Goal: Feedback & Contribution: Submit feedback/report problem

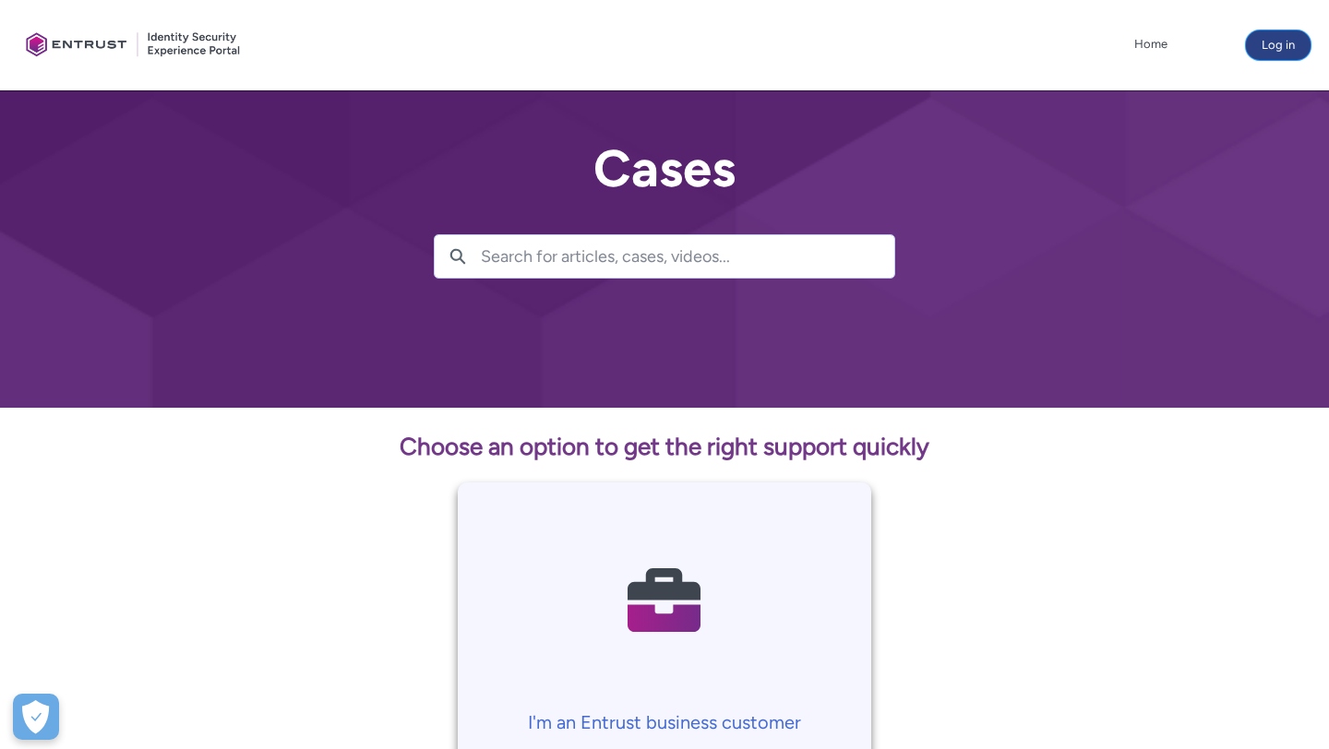
click at [1287, 46] on button "Log in" at bounding box center [1278, 45] width 65 height 30
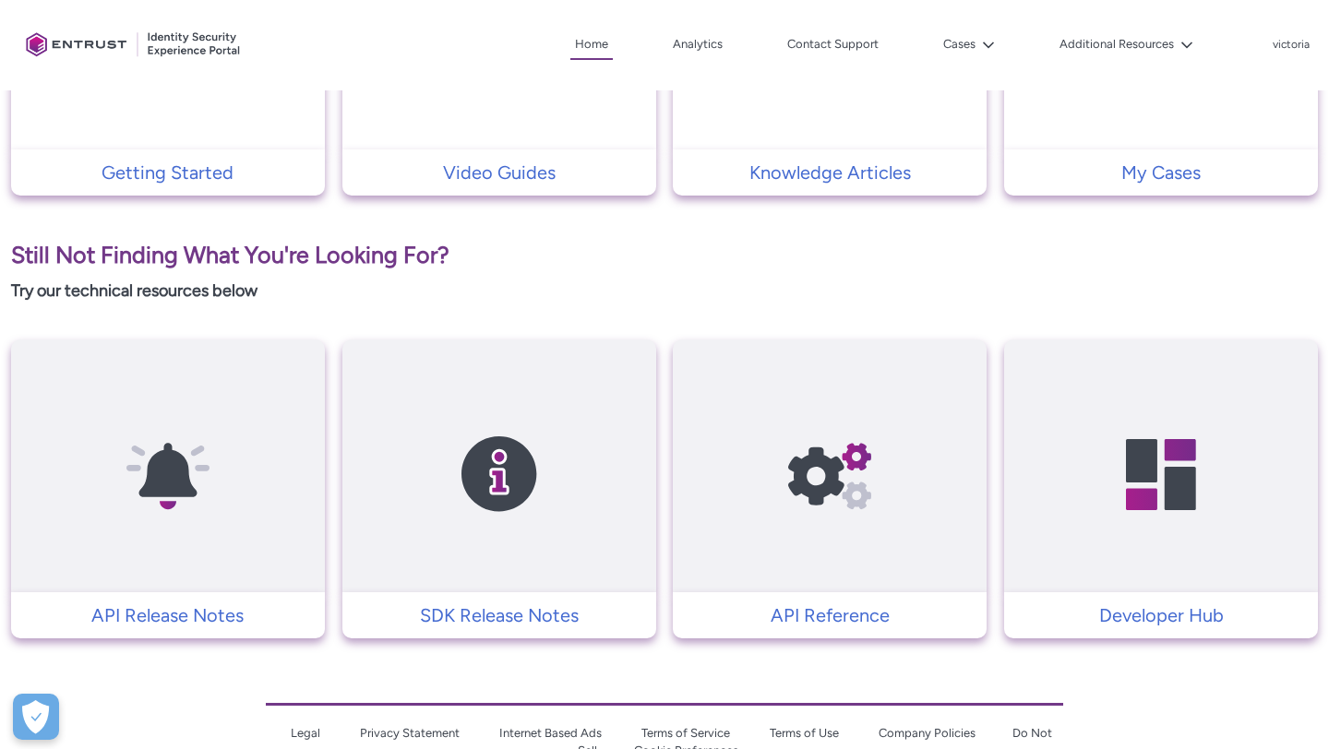
scroll to position [724, 0]
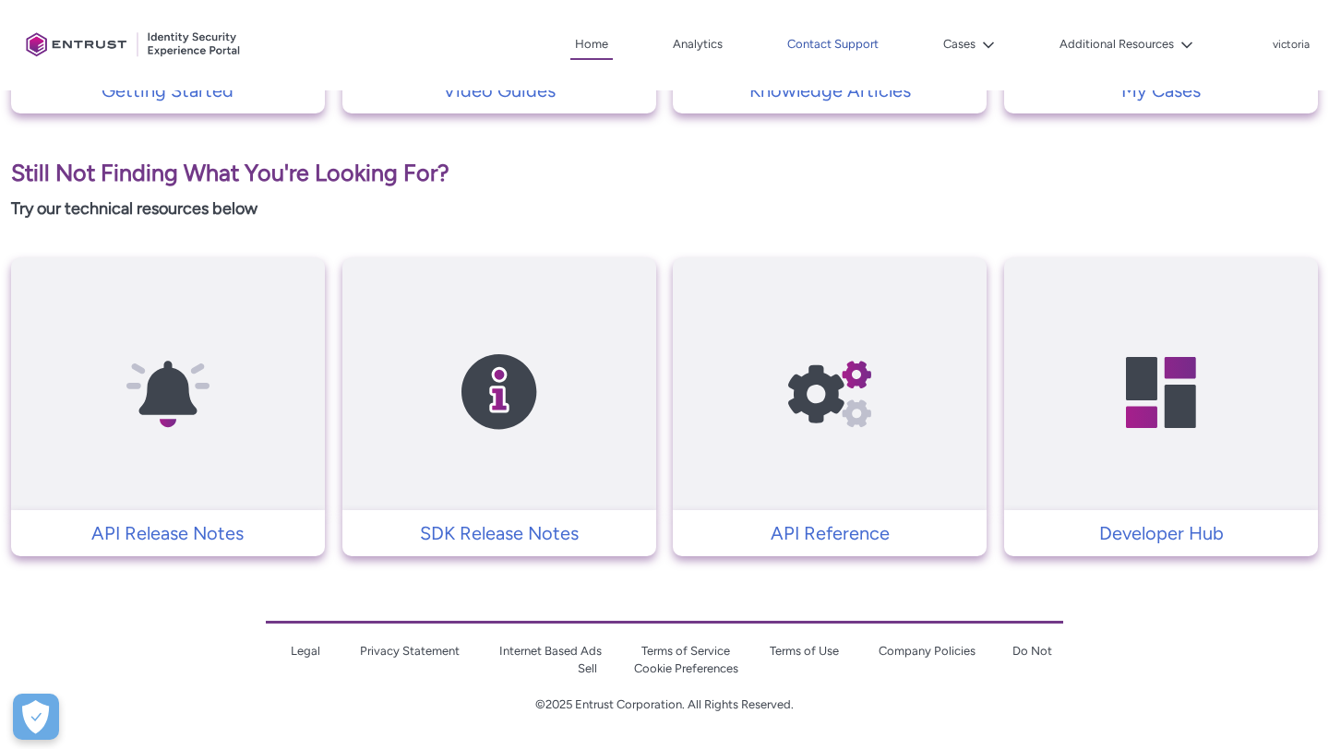
click at [853, 44] on link "Contact Support" at bounding box center [833, 44] width 101 height 28
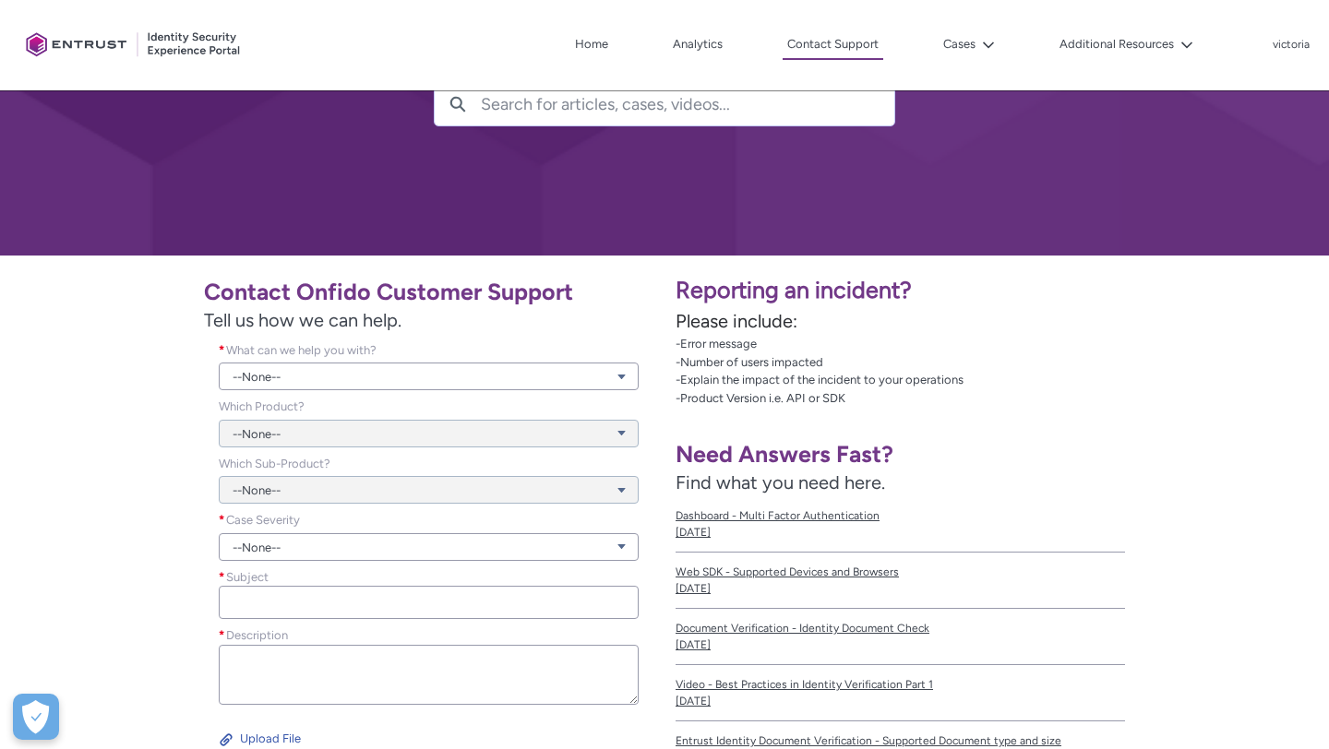
scroll to position [235, 0]
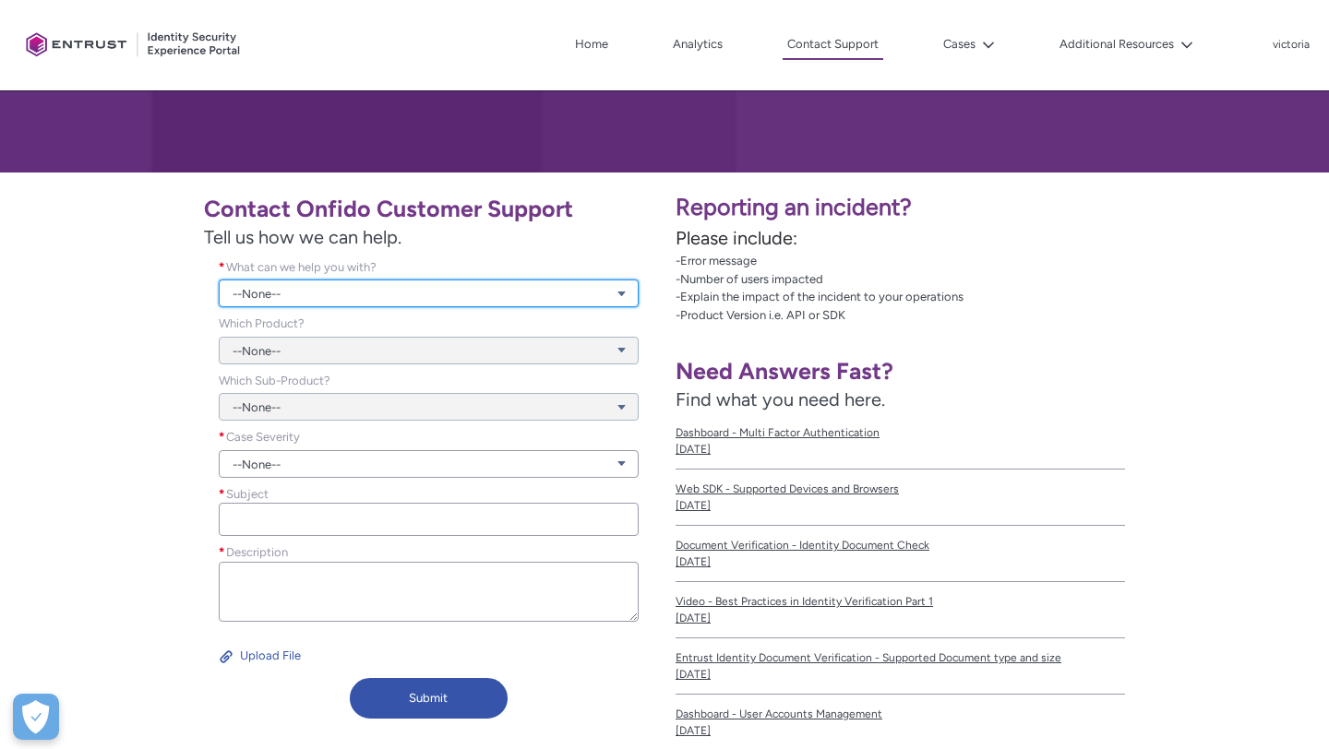
click at [380, 293] on link "--None--" at bounding box center [429, 294] width 420 height 28
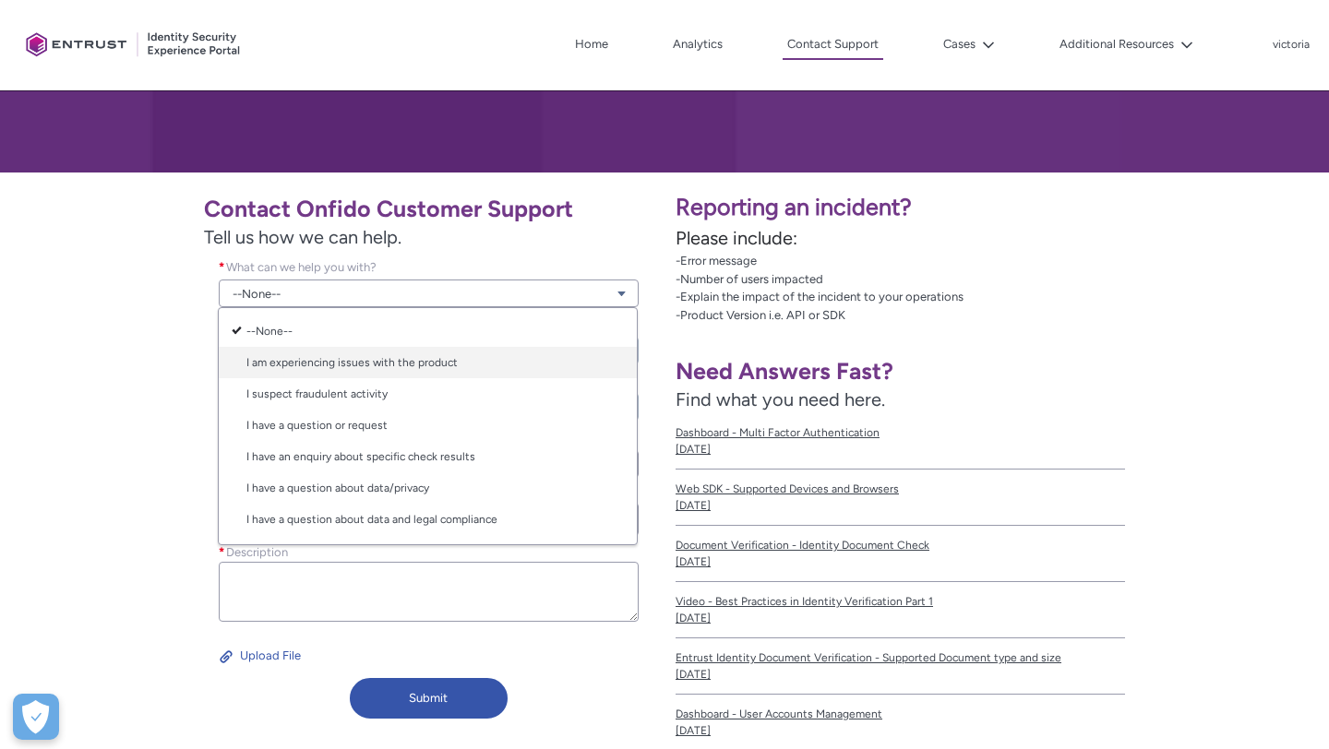
click at [372, 363] on link "I am experiencing issues with the product" at bounding box center [428, 362] width 418 height 31
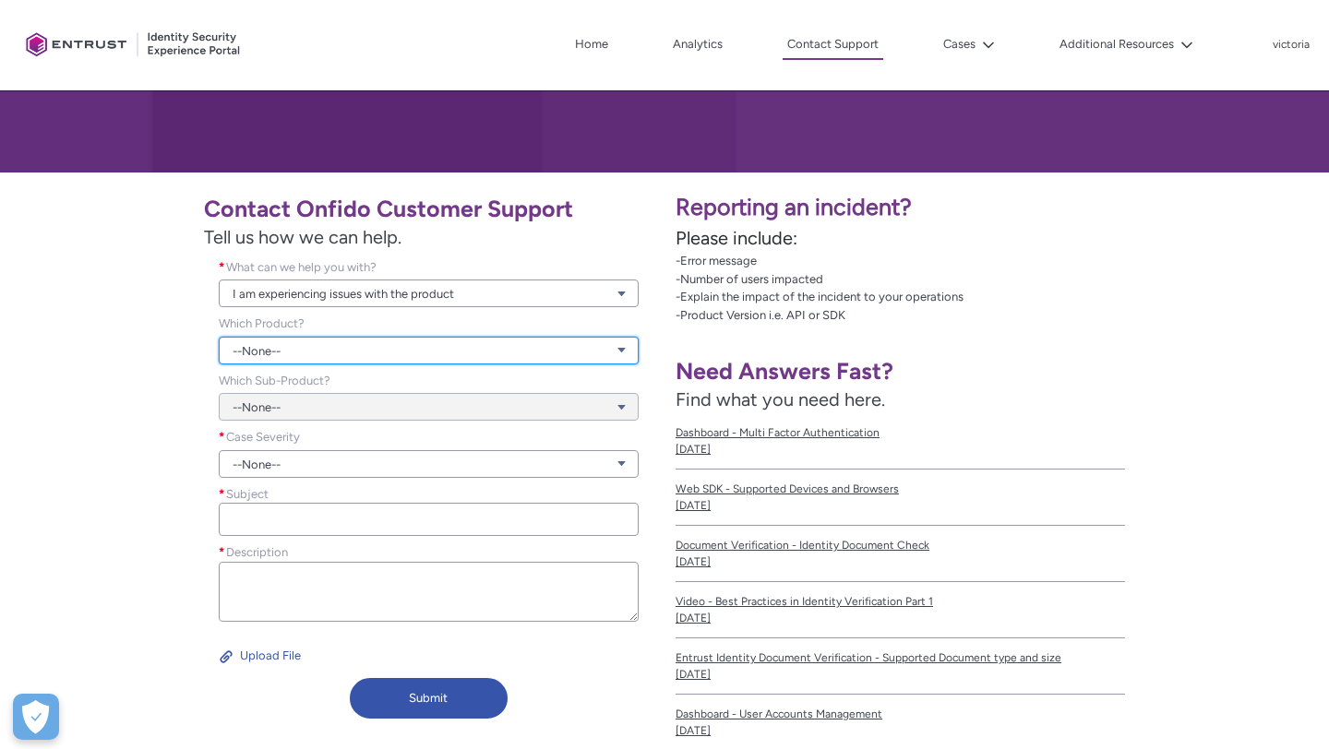
click at [346, 357] on link "--None--" at bounding box center [429, 351] width 420 height 28
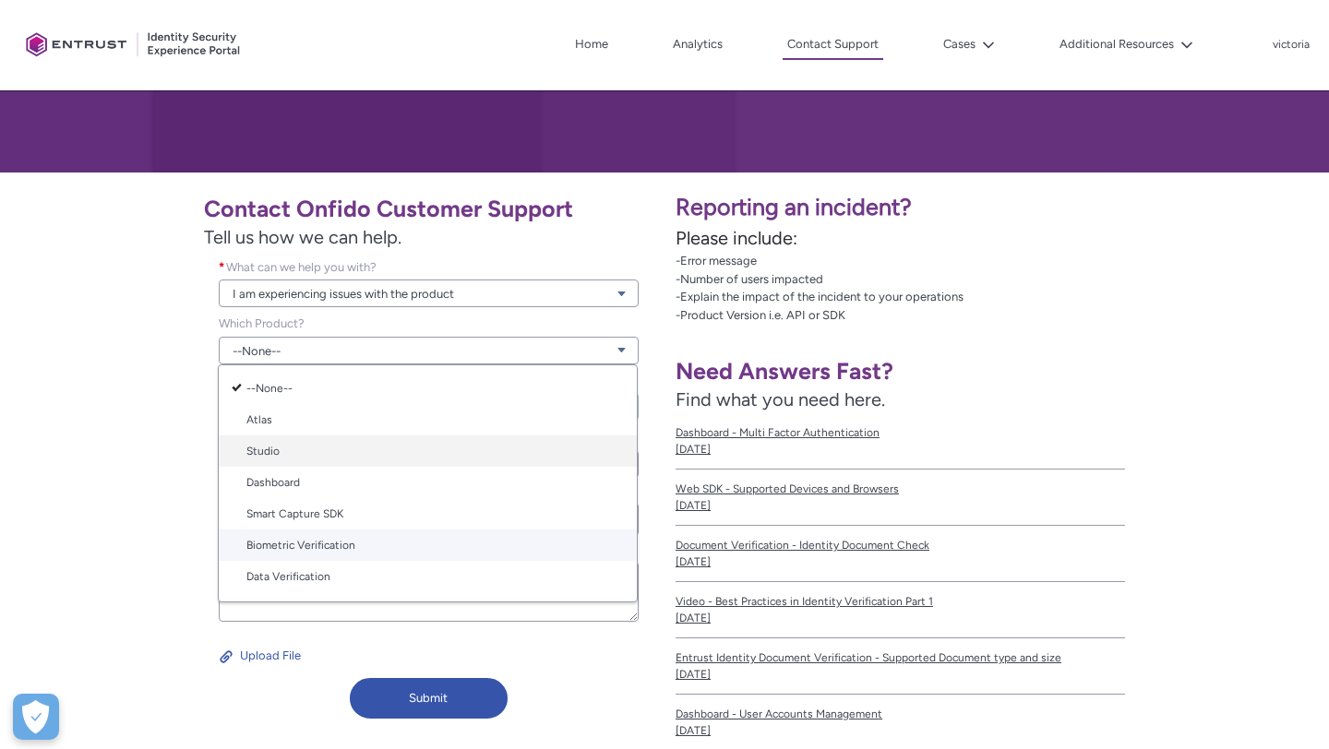
scroll to position [92, 0]
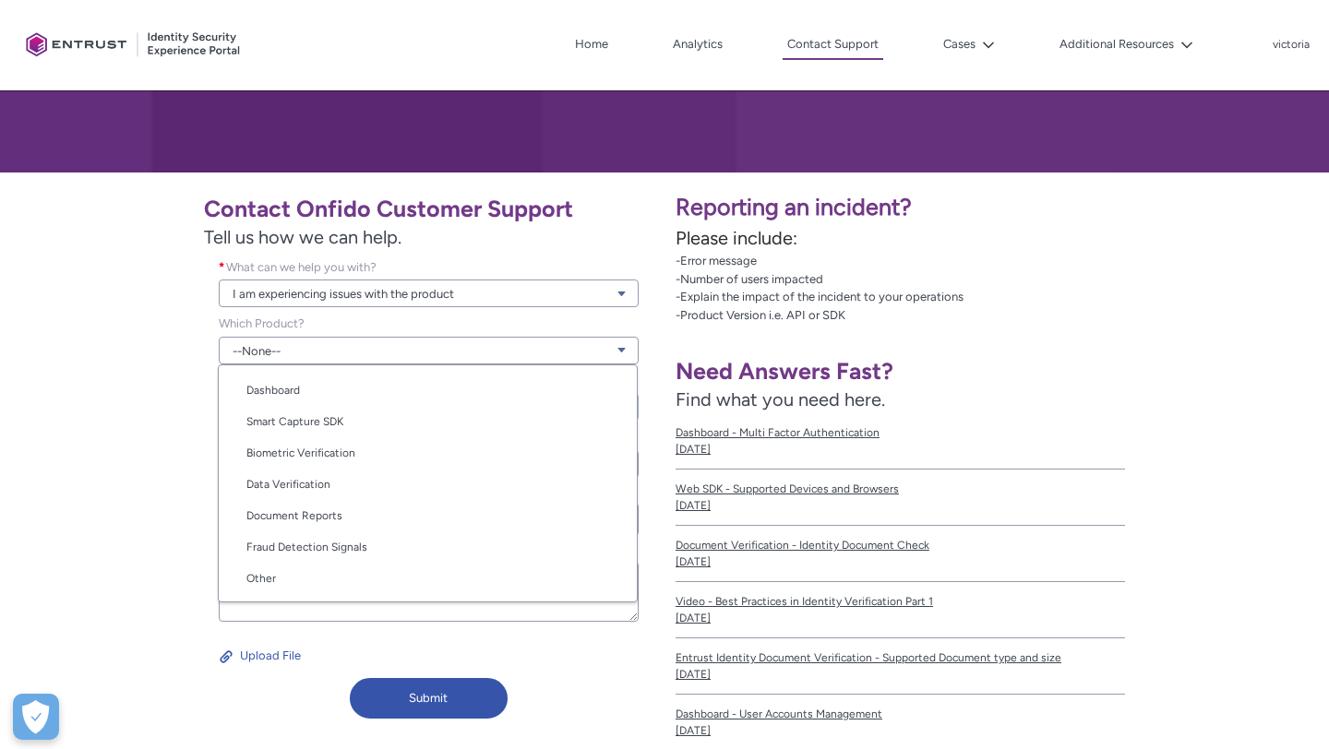
click at [276, 594] on div "--None-- Atlas Studio Dashboard Smart Capture SDK Biometric Verification Data V…" at bounding box center [428, 484] width 420 height 238
click at [272, 587] on link "Other" at bounding box center [428, 578] width 418 height 31
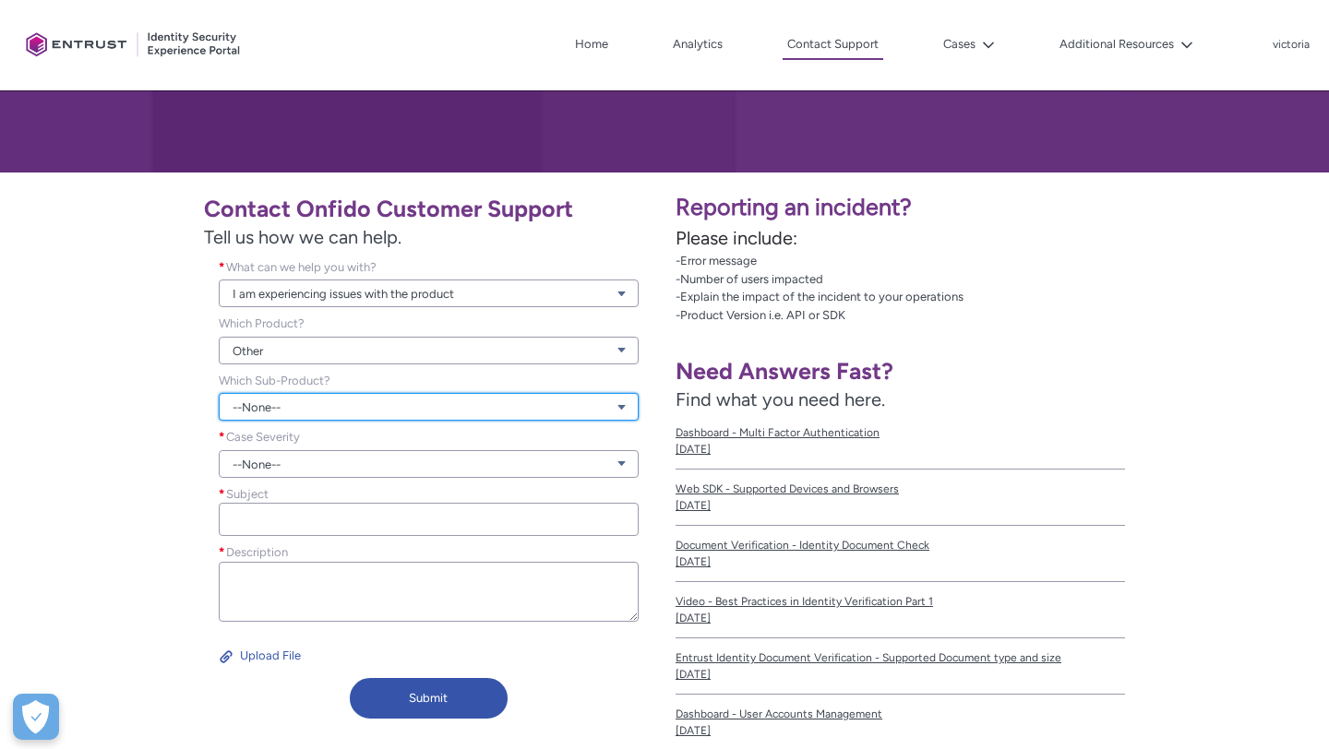
click at [371, 415] on link "--None--" at bounding box center [429, 407] width 420 height 28
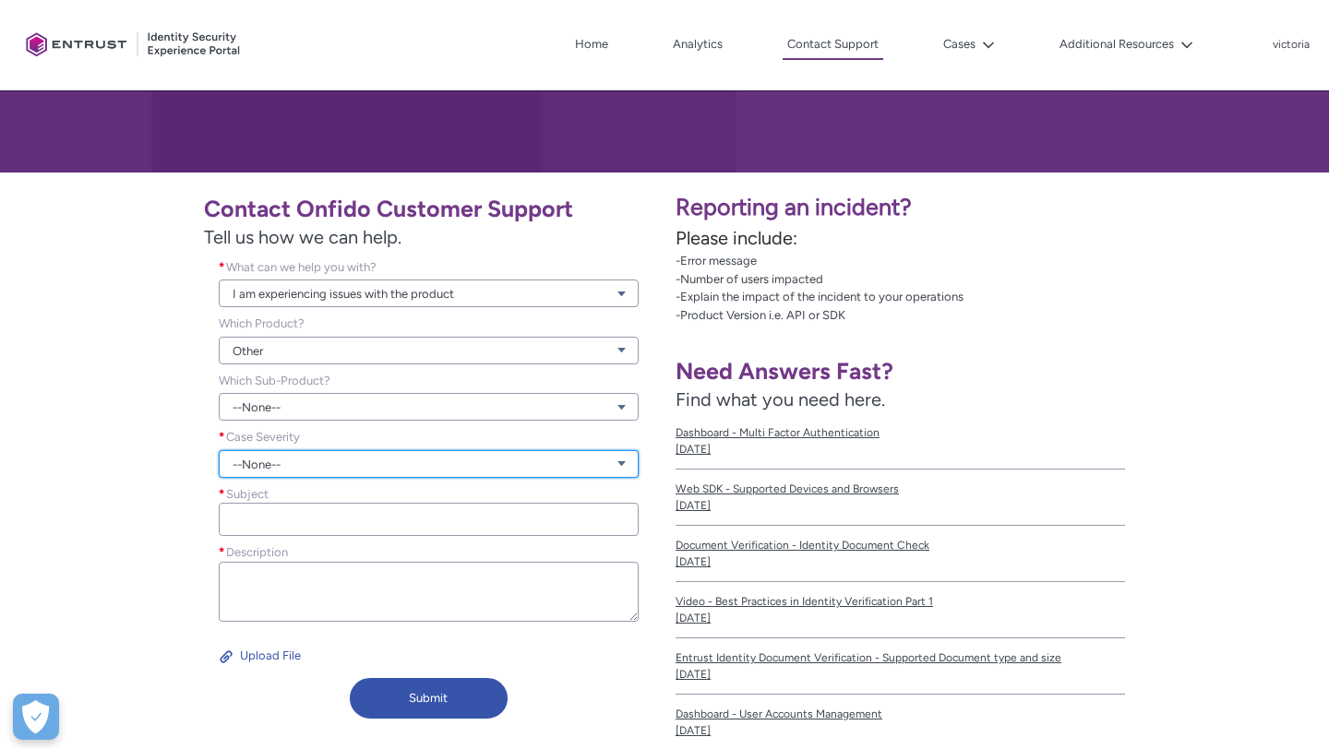
click at [341, 475] on link "--None--" at bounding box center [429, 464] width 420 height 28
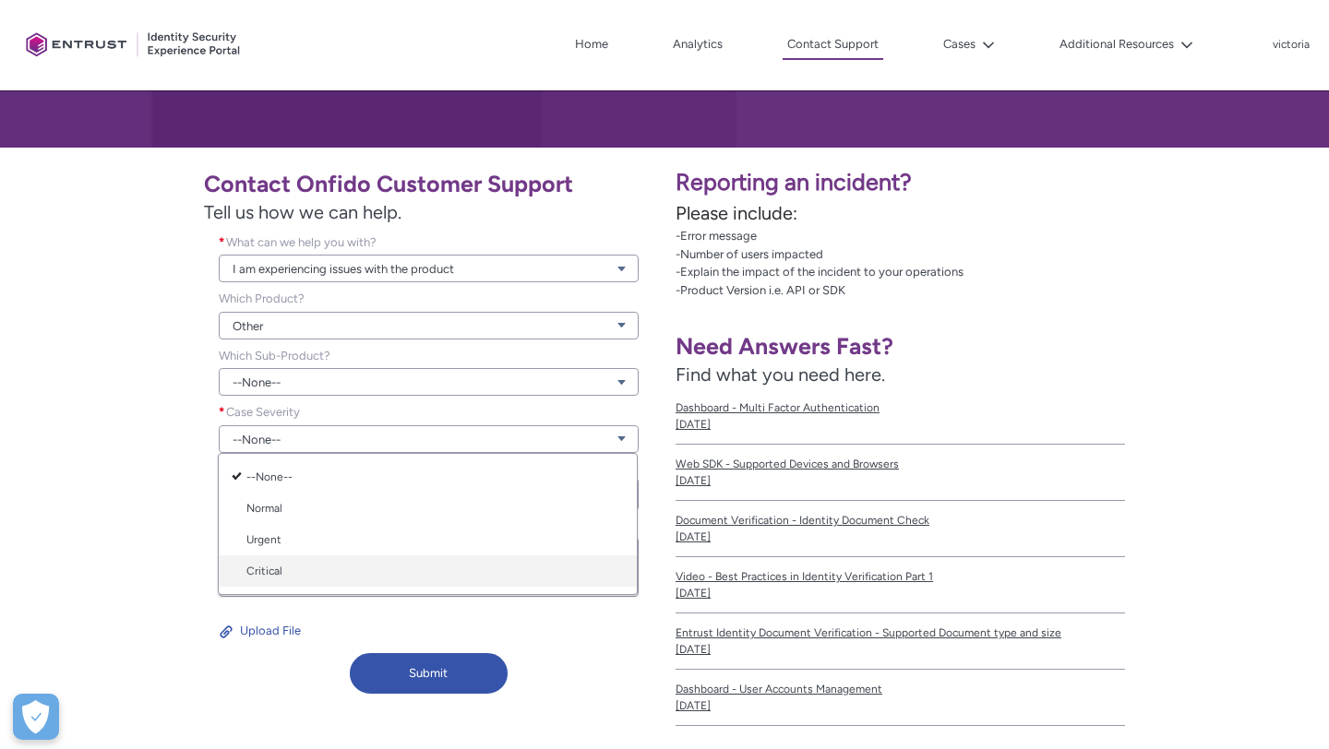
scroll to position [269, 0]
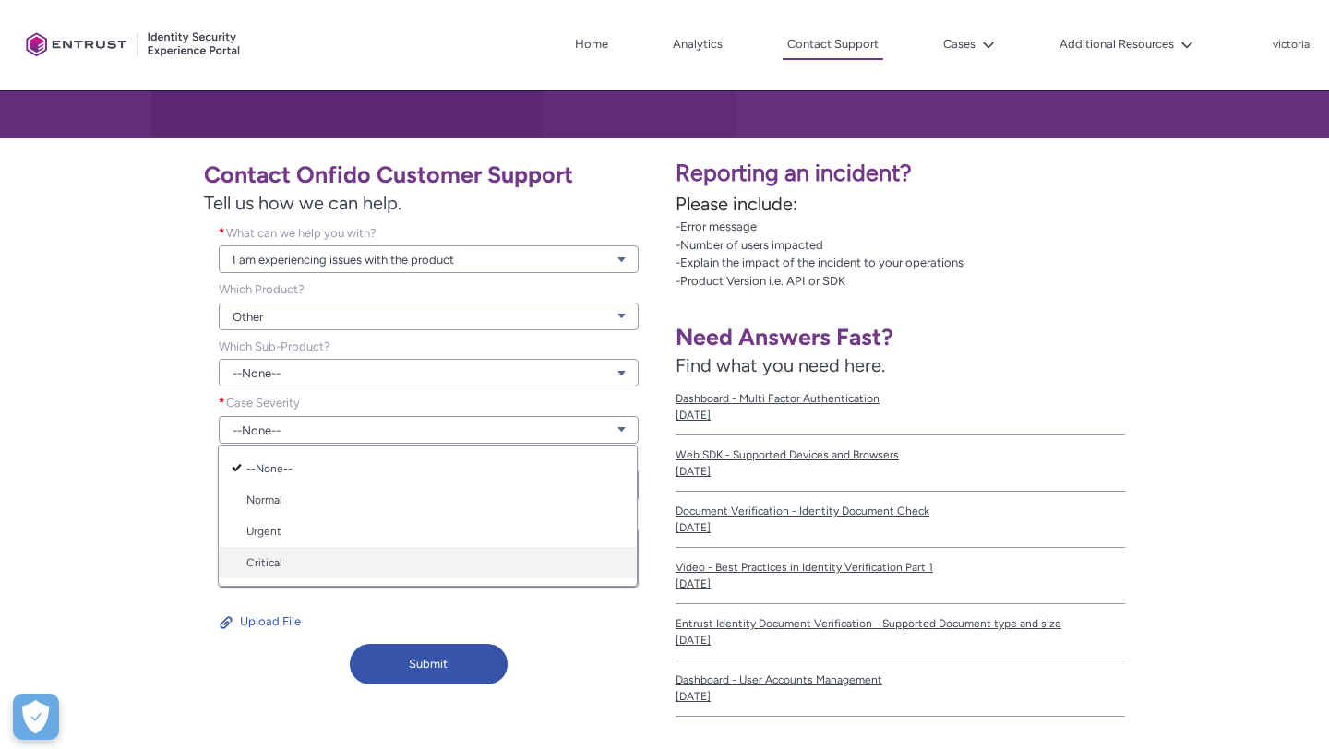
click at [292, 566] on link "Critical" at bounding box center [428, 562] width 418 height 31
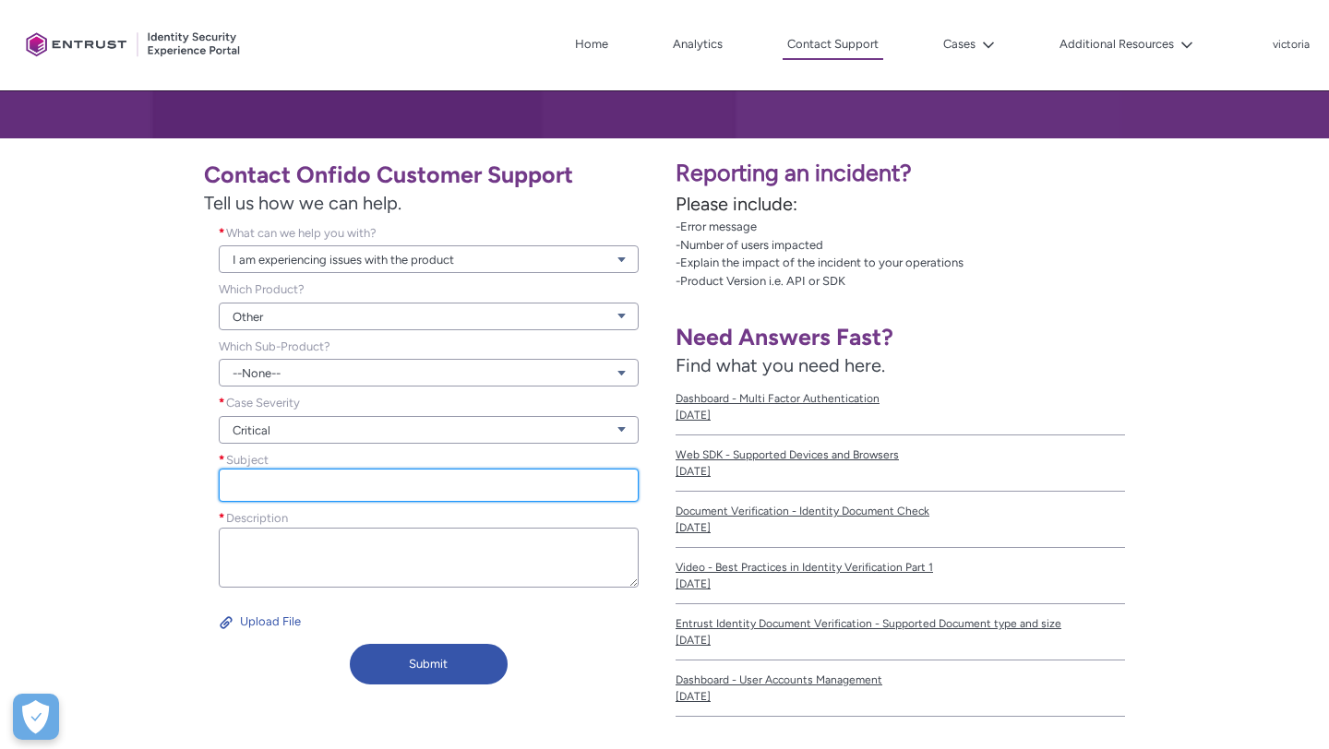
click at [320, 481] on input "Subject *" at bounding box center [429, 485] width 420 height 33
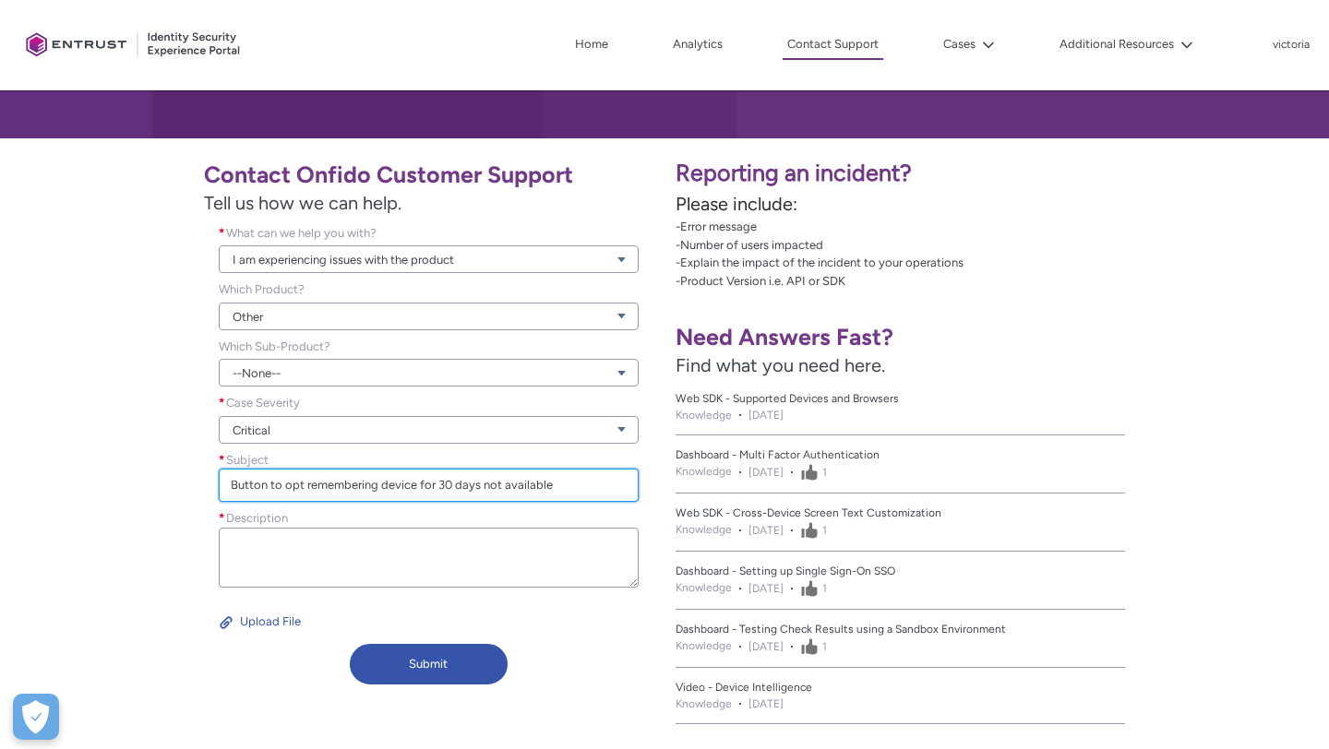
type input "Button to opt remembering device for 30 days not available"
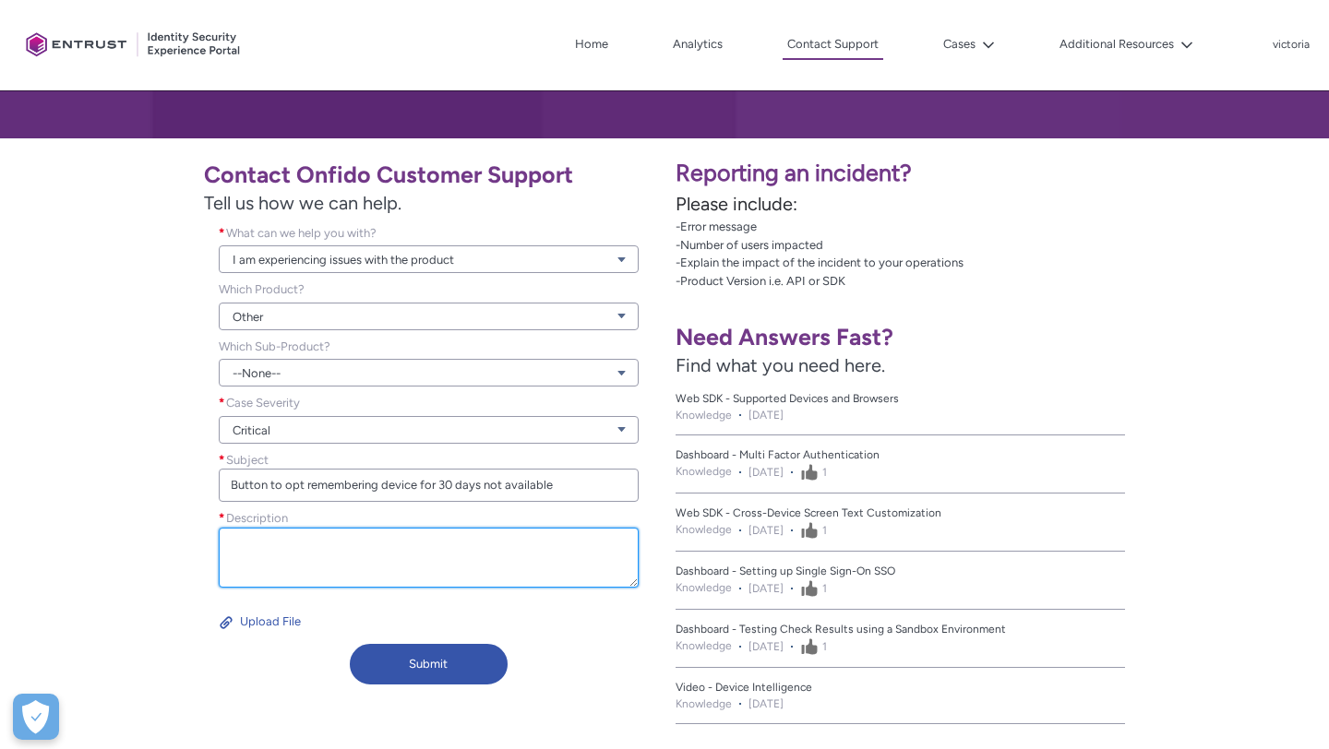
click at [277, 534] on textarea "Description *" at bounding box center [429, 558] width 420 height 60
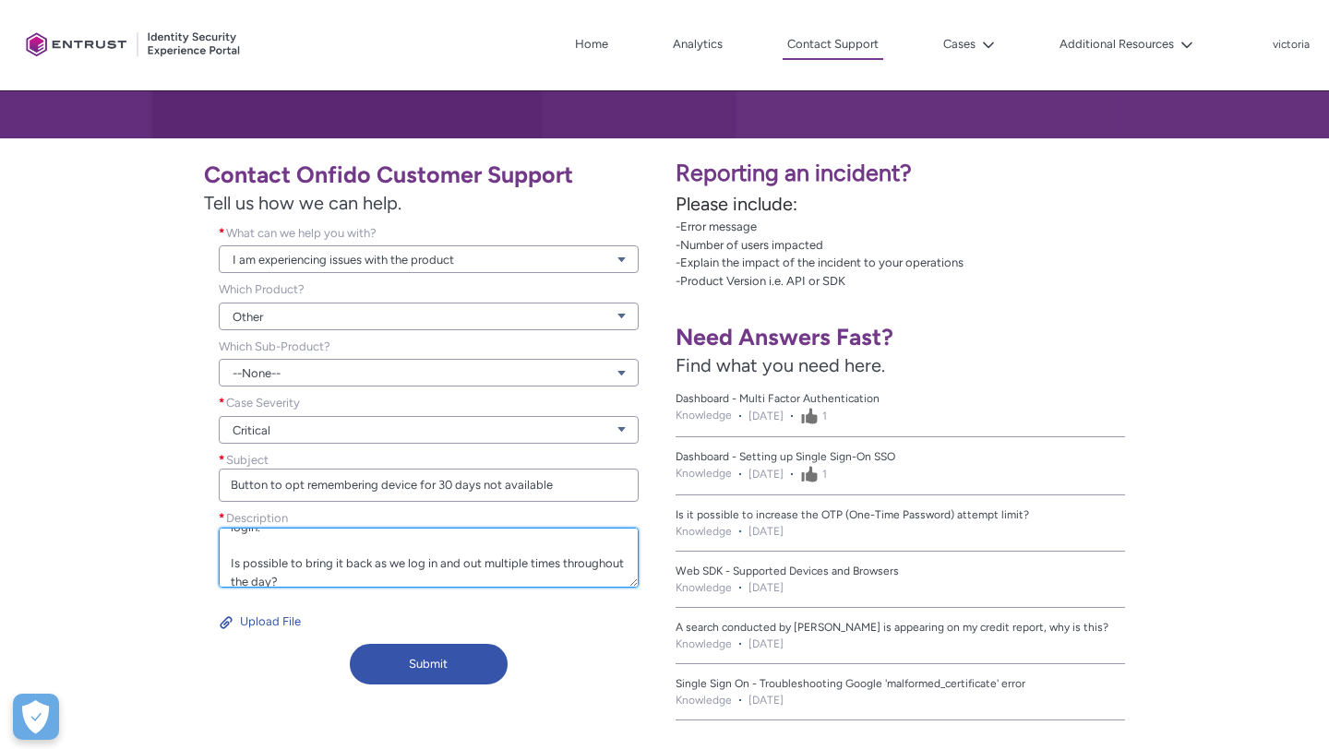
scroll to position [79, 0]
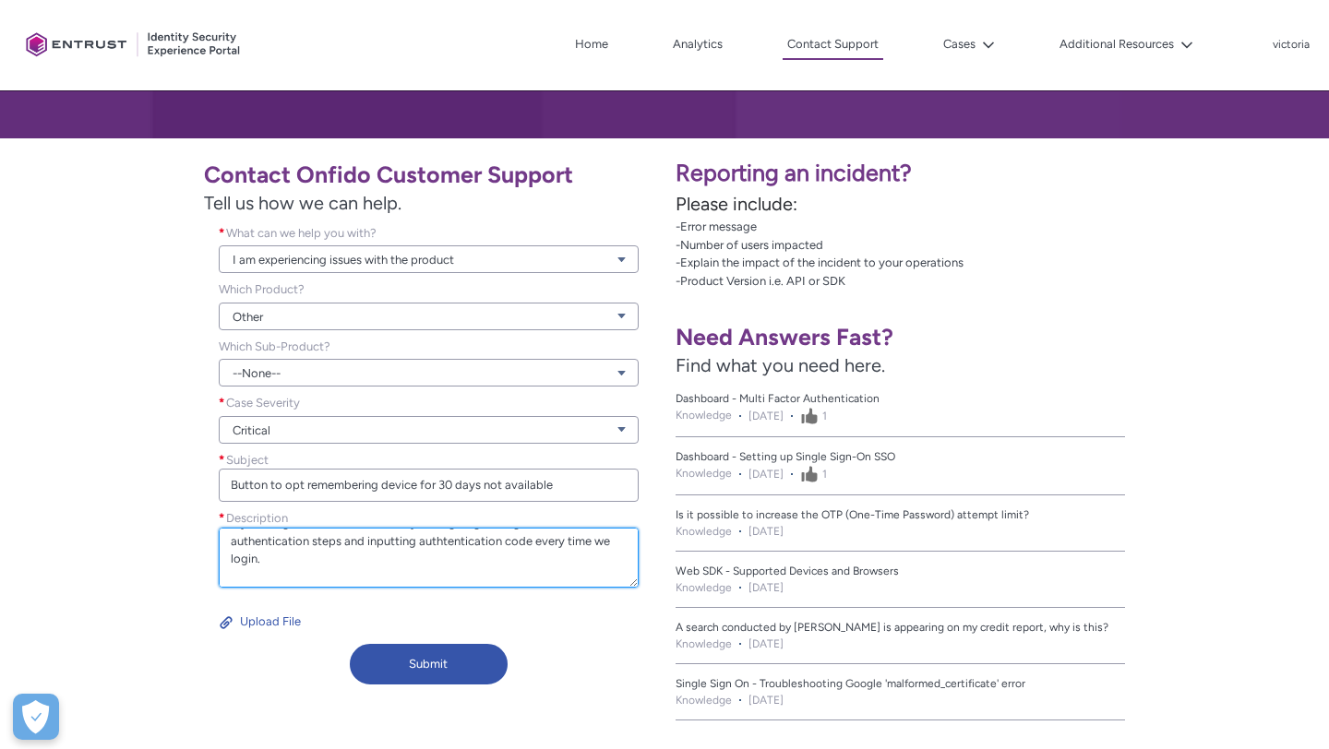
click at [442, 545] on textarea "Hey there, the tick box to opt to remember the device for the next 30 days is n…" at bounding box center [429, 558] width 420 height 60
drag, startPoint x: 555, startPoint y: 548, endPoint x: 498, endPoint y: 548, distance: 56.3
click at [498, 548] on textarea "Hey there, the tick box to opt to remember the device for the next 30 days is n…" at bounding box center [429, 558] width 420 height 60
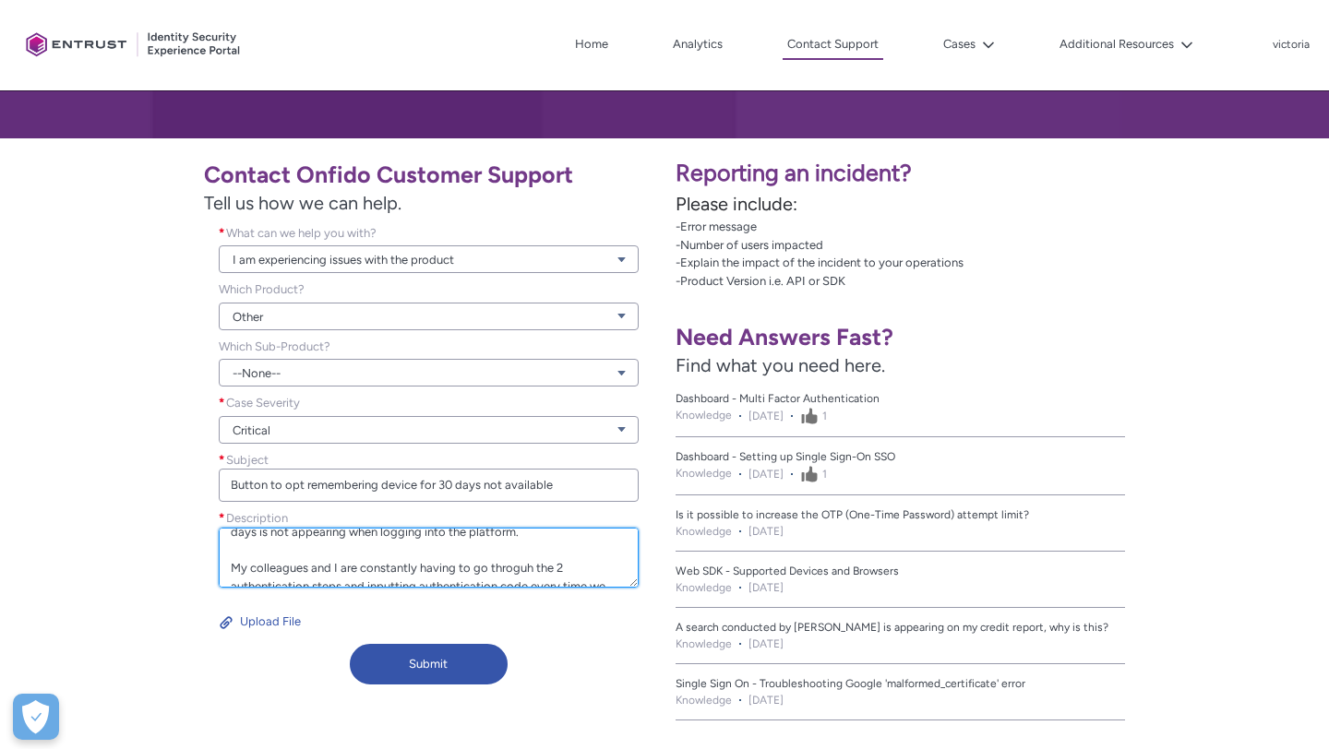
scroll to position [39, 0]
click at [512, 565] on textarea "Hey there, the tick box to opt to remember the device for the next 30 days is n…" at bounding box center [429, 558] width 420 height 60
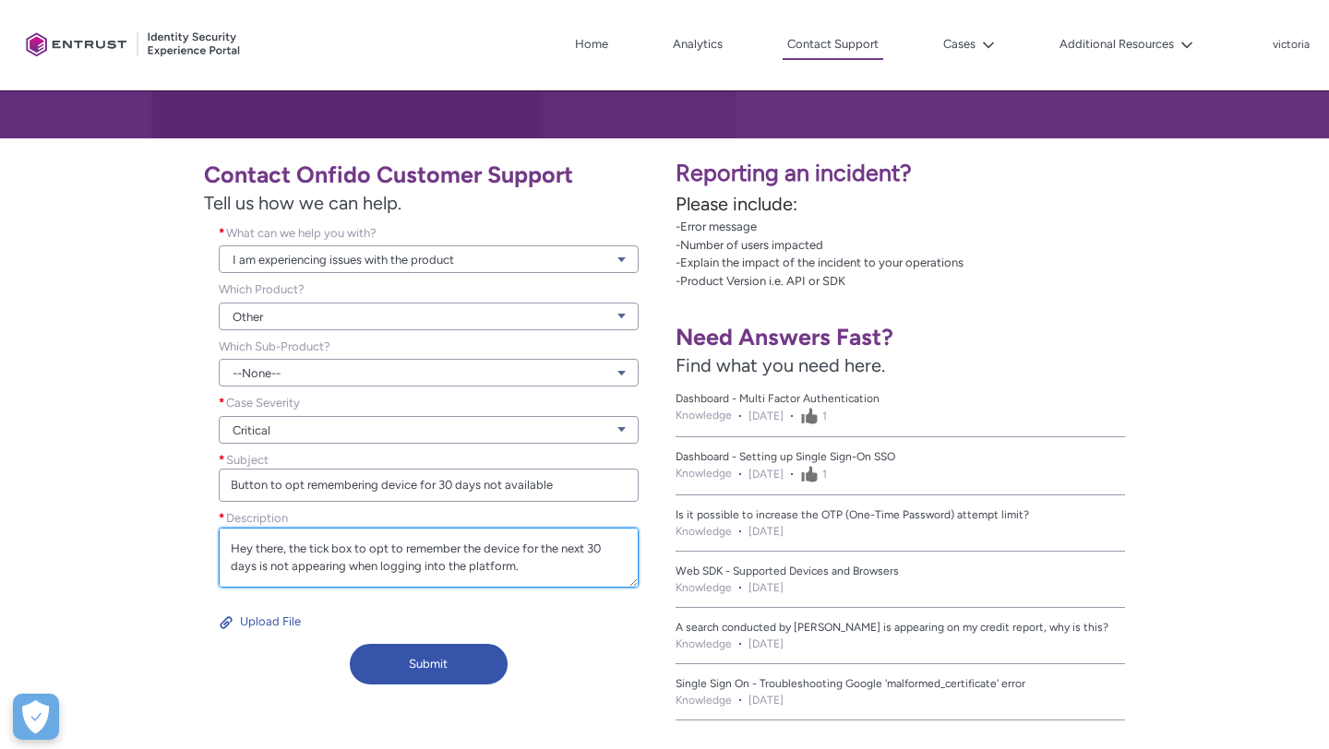
scroll to position [162, 0]
click at [393, 581] on textarea "Hey there, the tick box to opt to remember the device for the next 30 days is n…" at bounding box center [429, 558] width 420 height 60
type textarea "Hey there, the tick box to opt to remember the device for the next 30 days is n…"
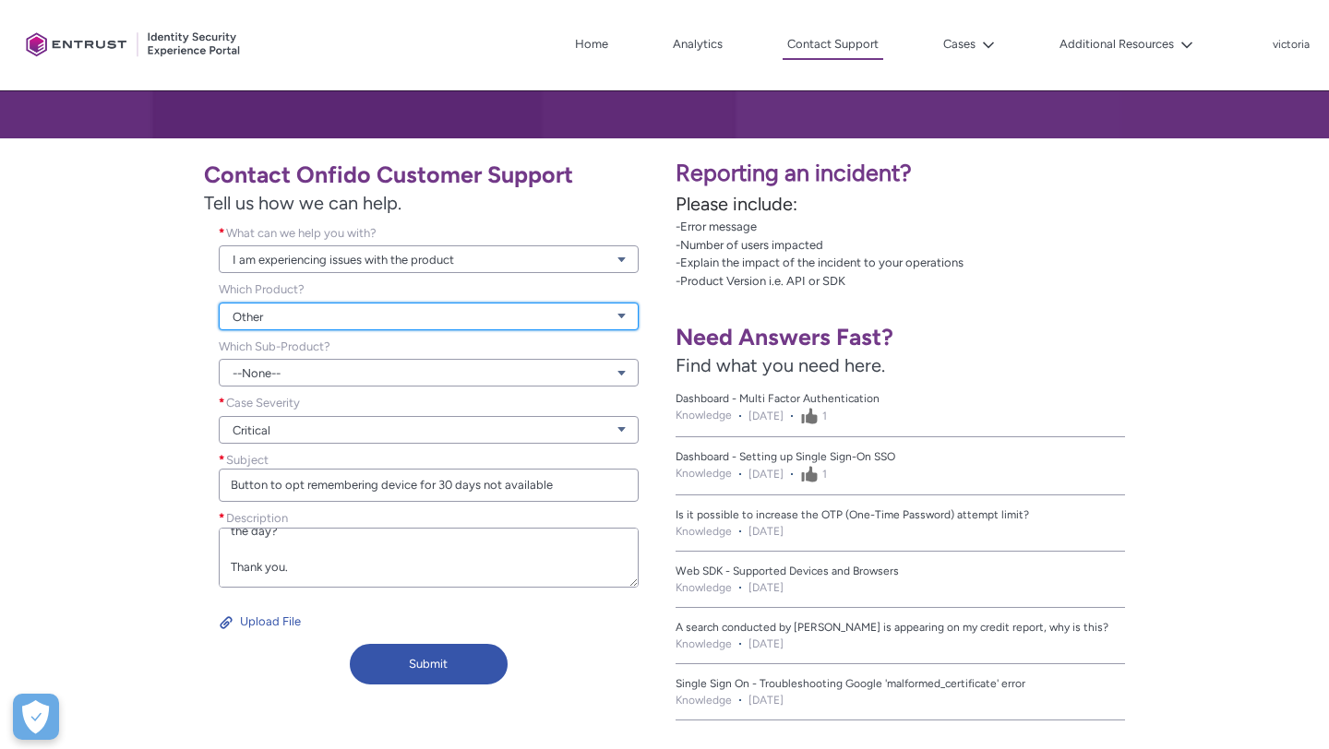
click at [389, 318] on link "Other" at bounding box center [429, 317] width 420 height 28
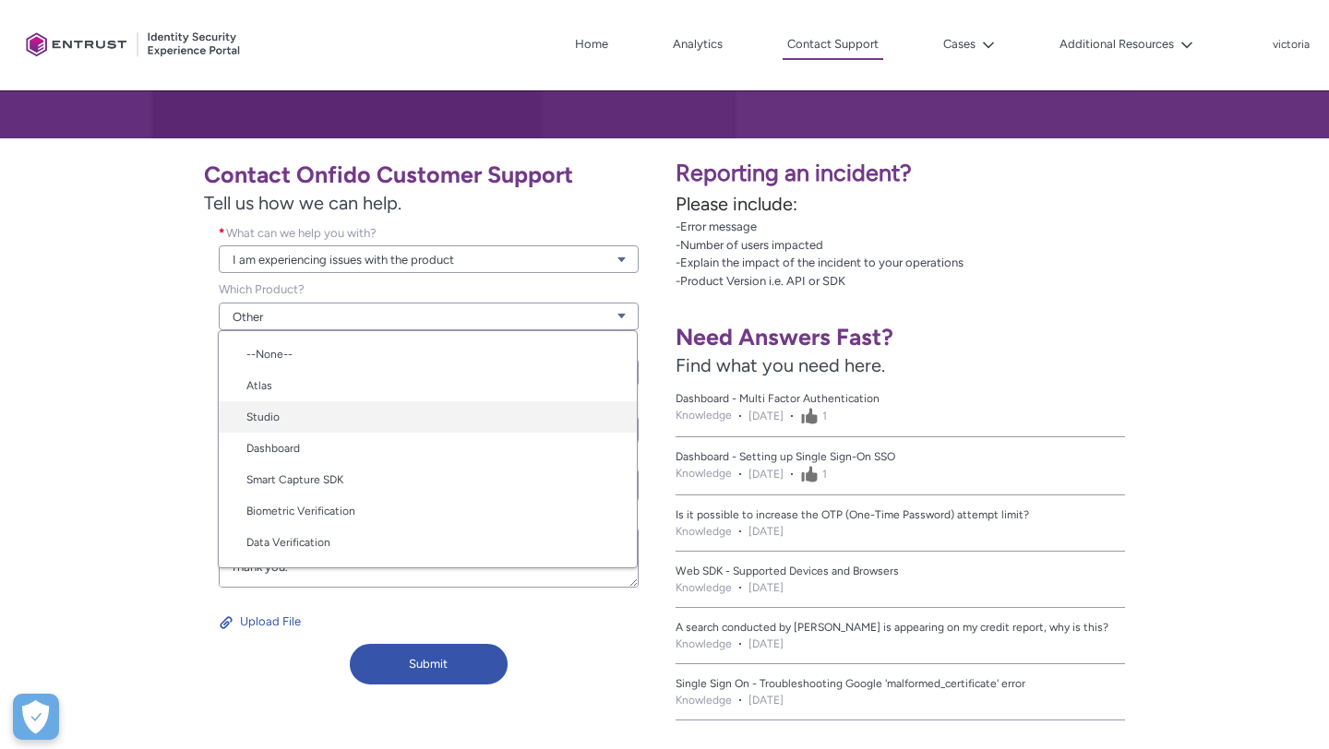
click at [352, 427] on link "Studio" at bounding box center [428, 416] width 418 height 31
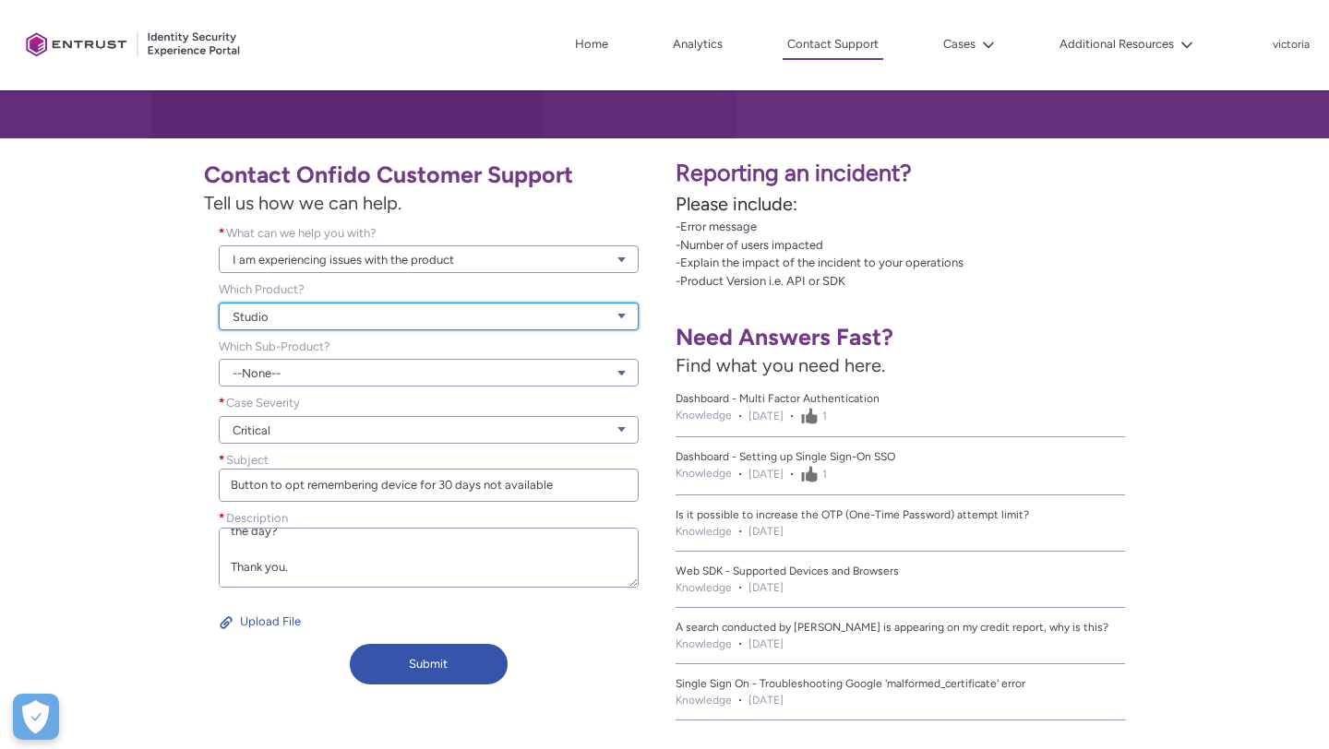
click at [389, 323] on link "Studio" at bounding box center [429, 317] width 420 height 28
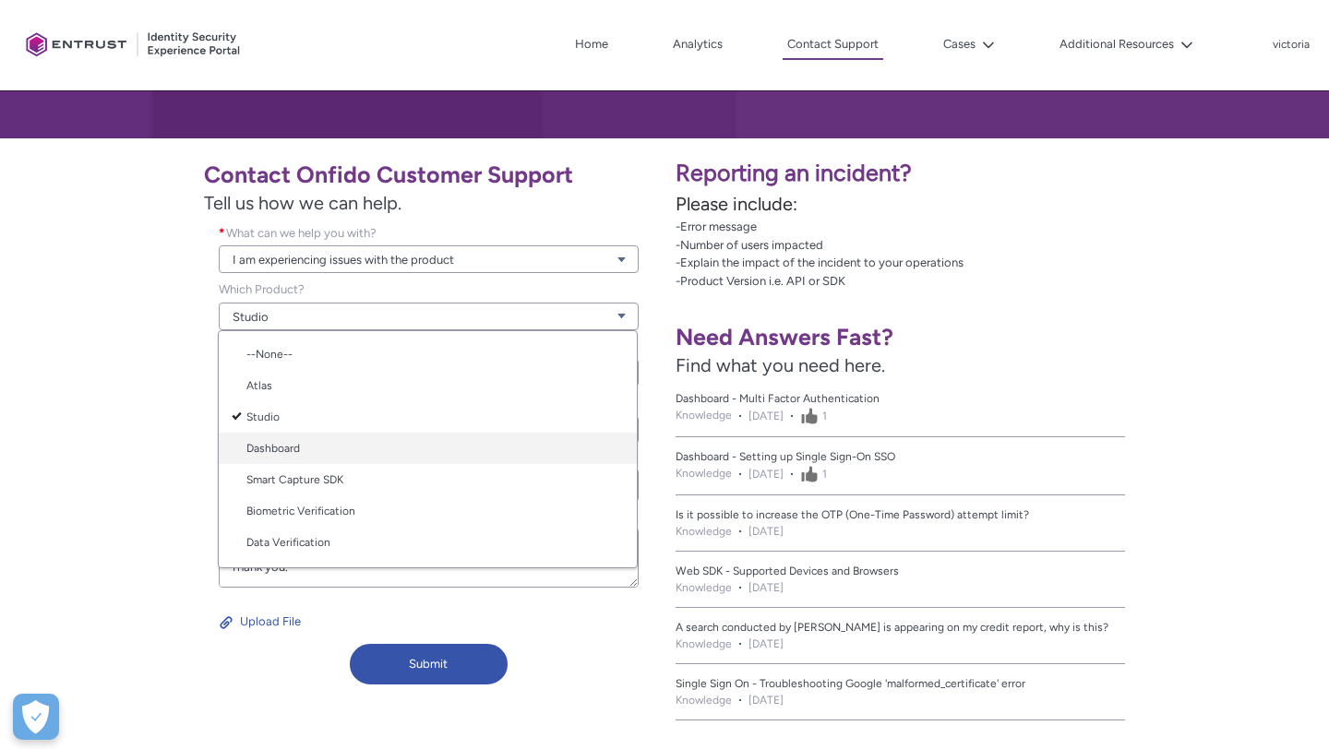
click at [333, 450] on link "Dashboard" at bounding box center [428, 448] width 418 height 31
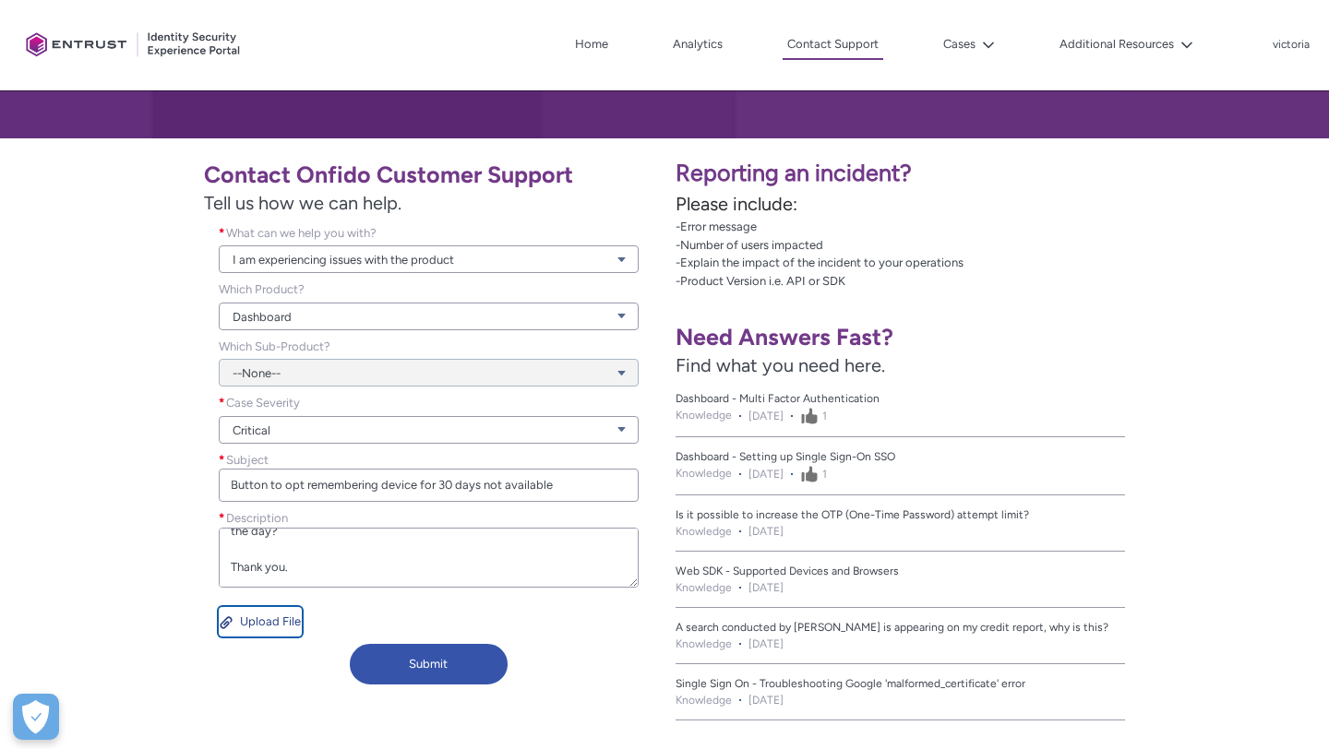
click at [259, 617] on button "Upload File" at bounding box center [260, 622] width 83 height 30
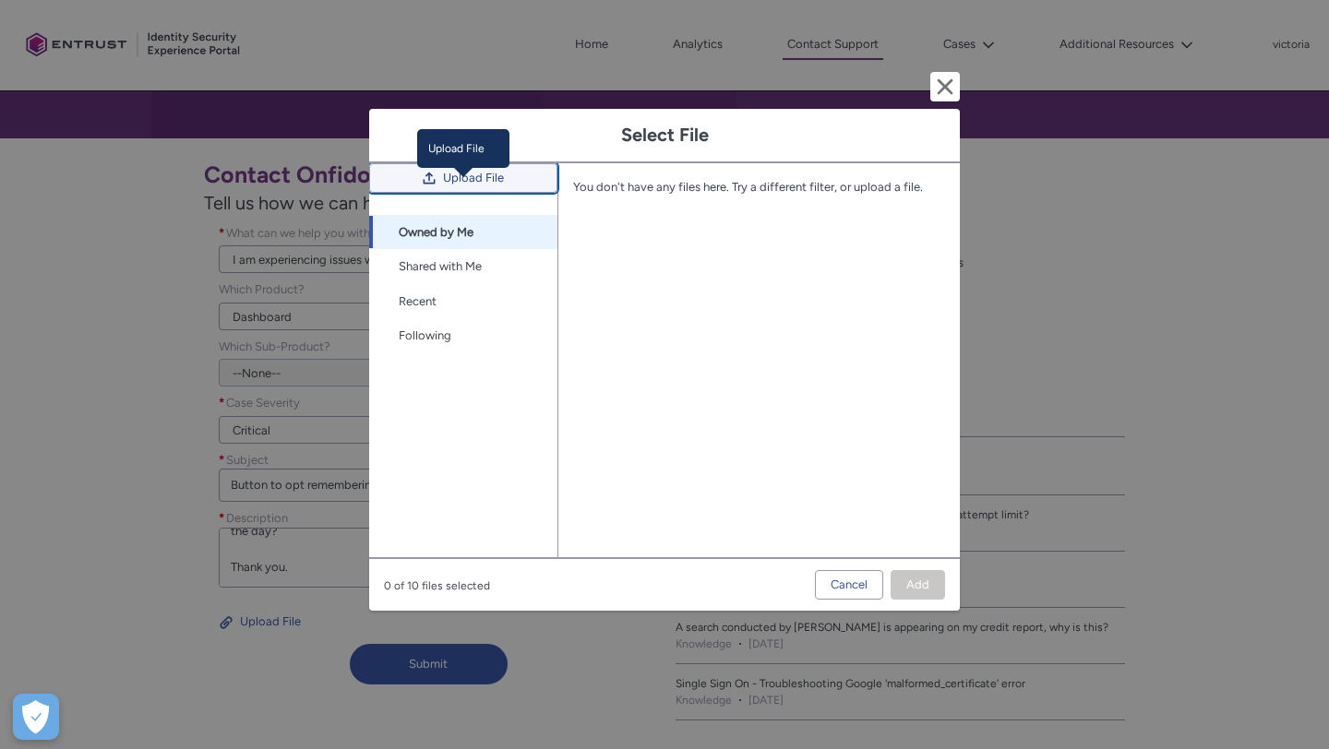
click at [503, 192] on span "Upload File" at bounding box center [473, 178] width 61 height 28
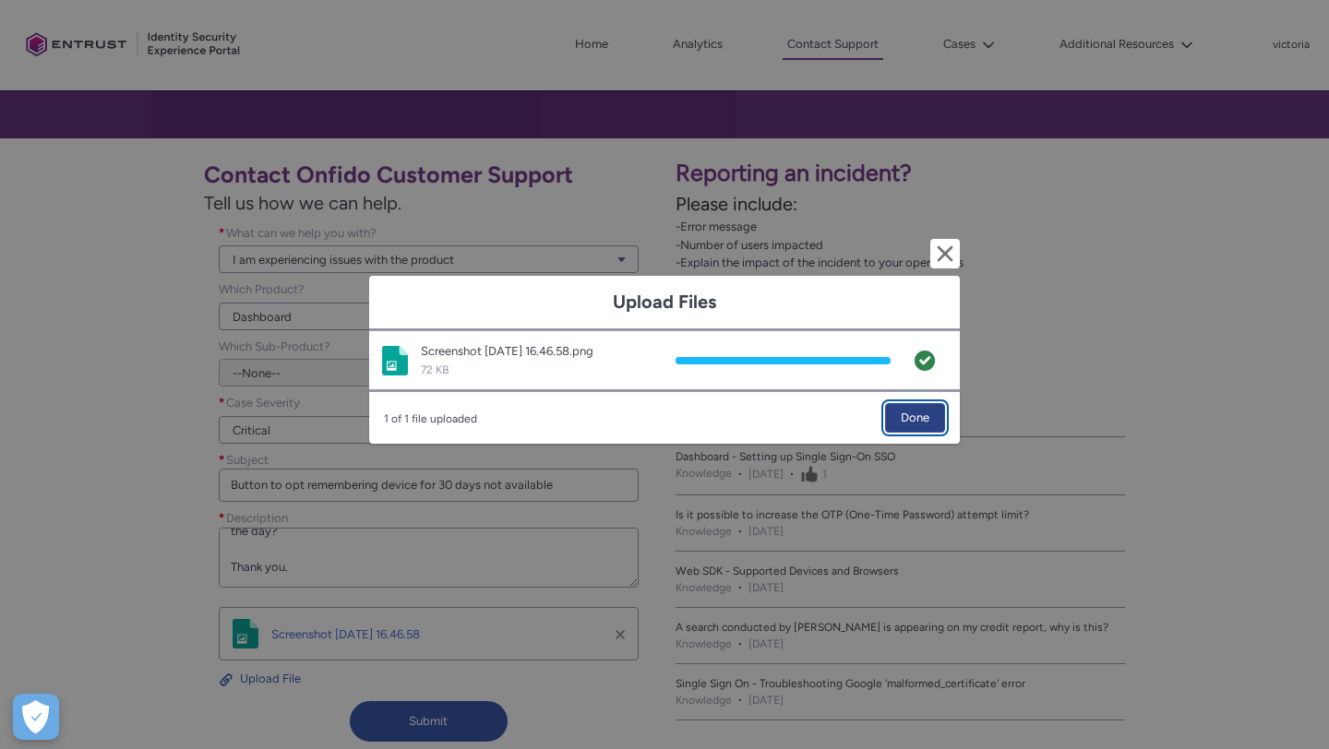
click at [920, 415] on span "Done" at bounding box center [915, 418] width 29 height 28
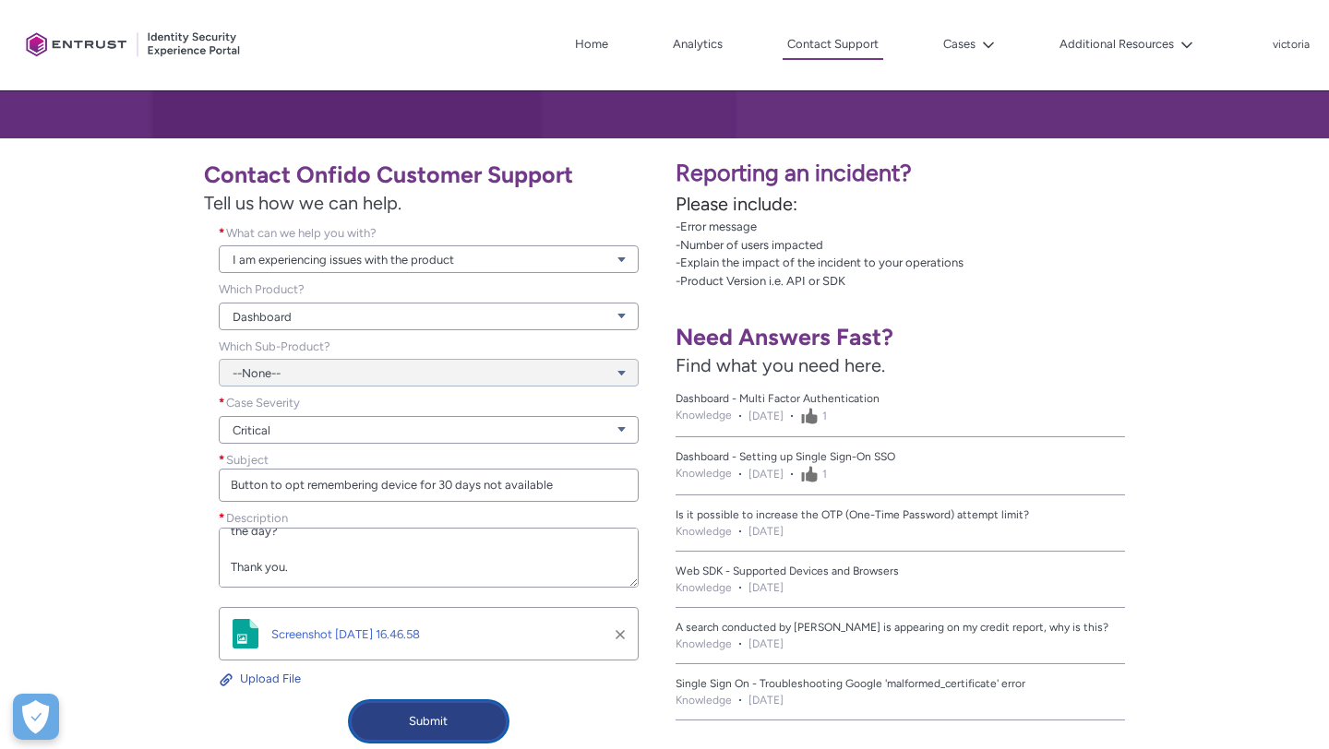
click at [448, 721] on button "Submit" at bounding box center [429, 721] width 158 height 41
